Goal: Find specific page/section: Find specific page/section

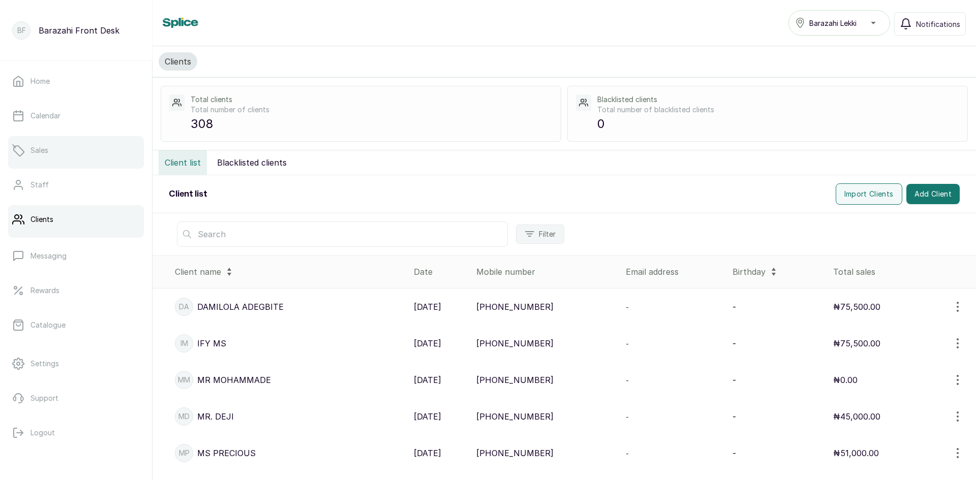
click at [53, 158] on link "Sales" at bounding box center [76, 150] width 136 height 28
